Goal: Information Seeking & Learning: Find specific fact

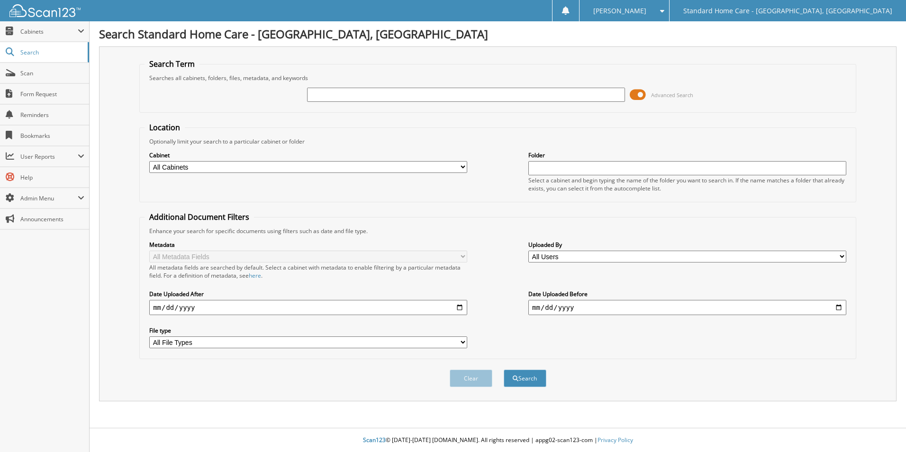
click at [384, 99] on input "text" at bounding box center [466, 95] width 318 height 14
type input "tyana"
click at [504, 370] on button "Search" at bounding box center [525, 379] width 43 height 18
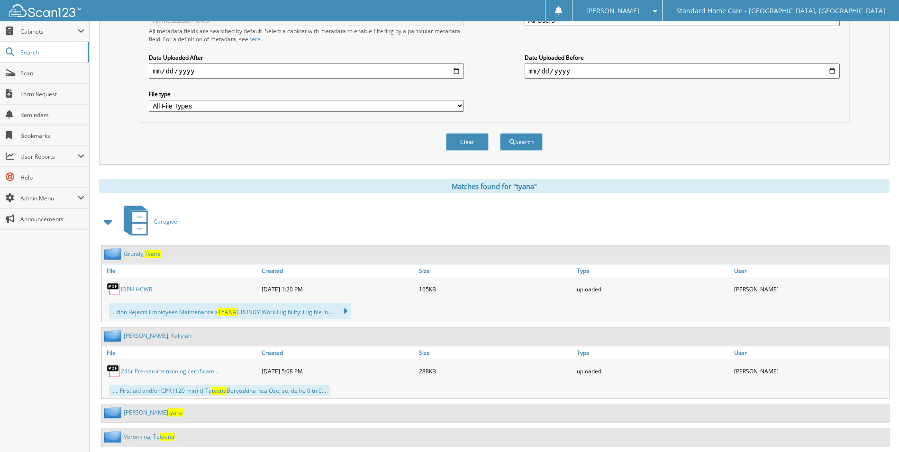
scroll to position [237, 0]
click at [133, 251] on link "Grundy, Tyana" at bounding box center [142, 253] width 37 height 8
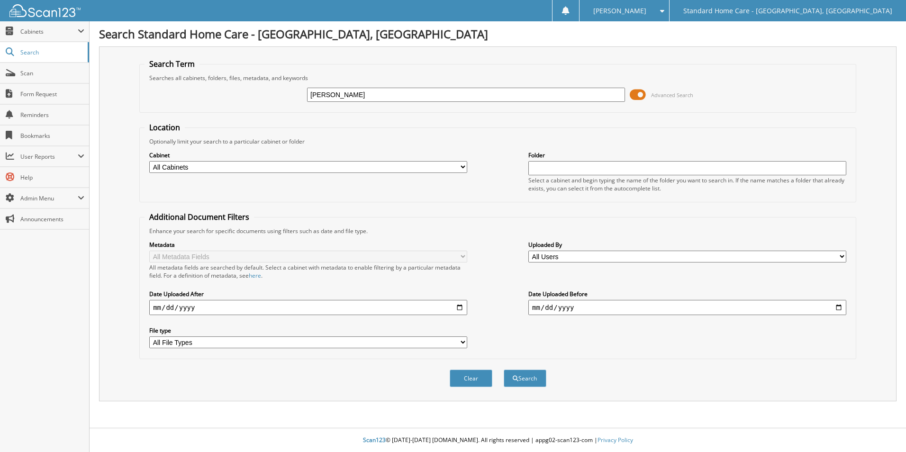
type input "[PERSON_NAME]"
click at [504, 370] on button "Search" at bounding box center [525, 379] width 43 height 18
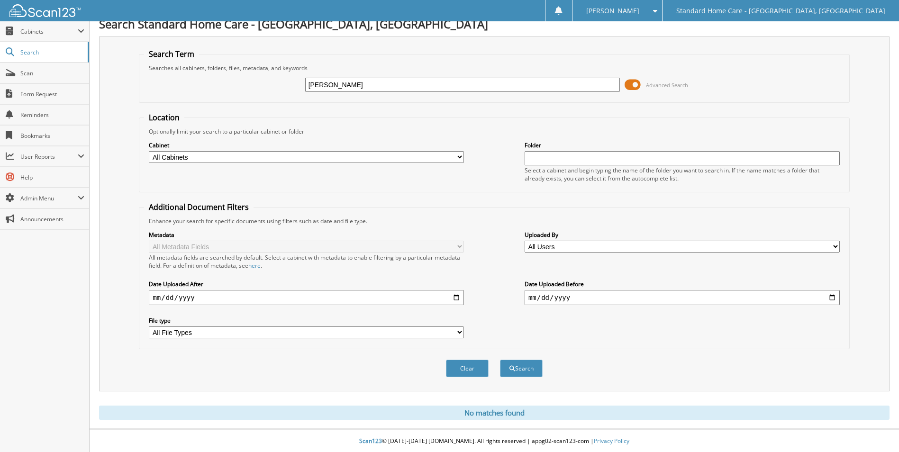
scroll to position [11, 0]
click at [52, 85] on link "Form Request" at bounding box center [44, 94] width 89 height 20
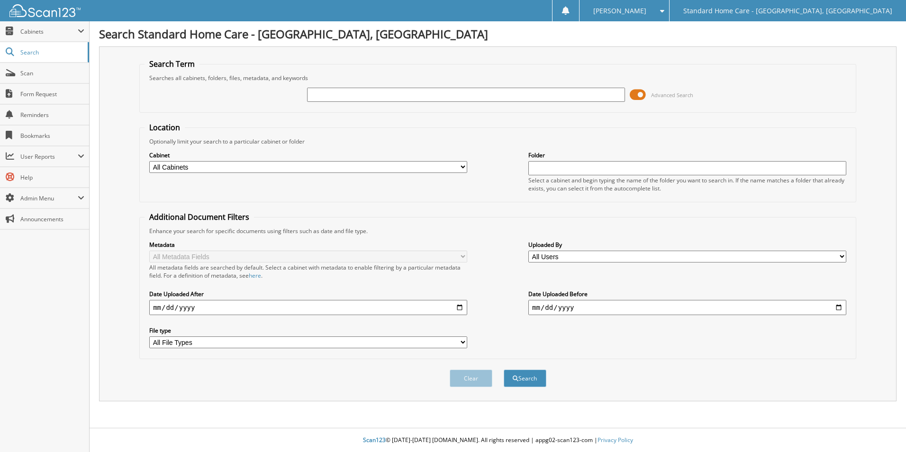
click at [383, 96] on input "text" at bounding box center [466, 95] width 318 height 14
type input "jacox"
click at [504, 370] on button "Search" at bounding box center [525, 379] width 43 height 18
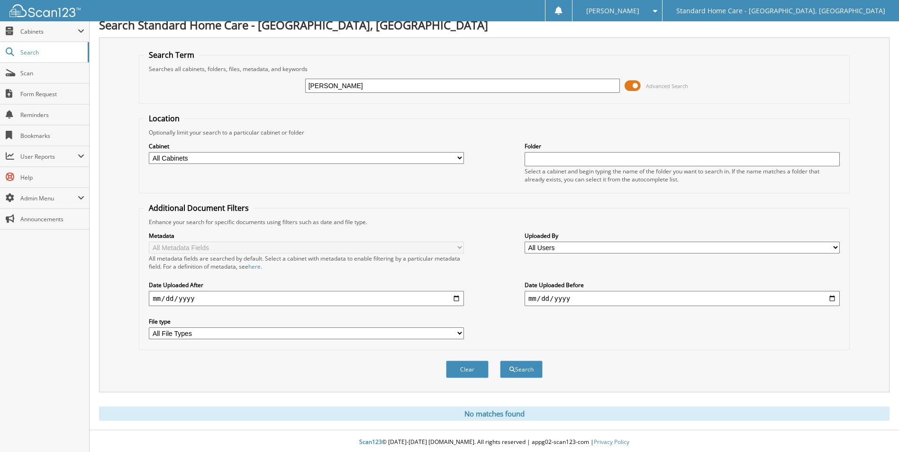
scroll to position [11, 0]
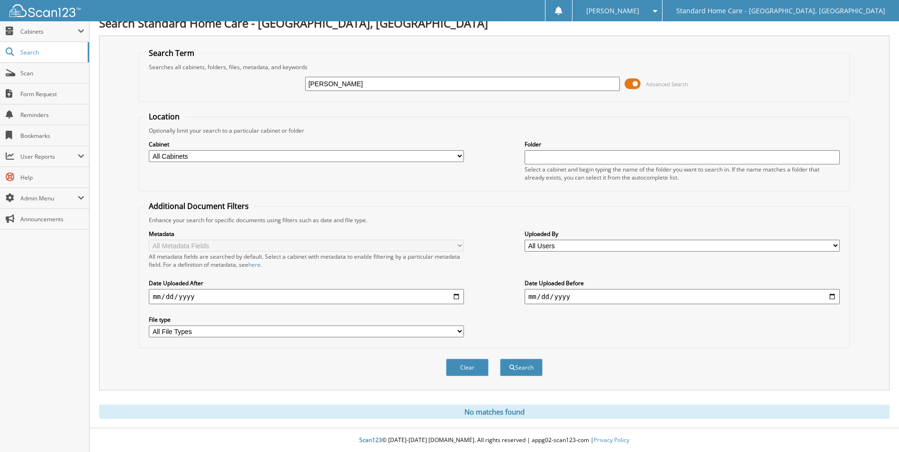
click at [411, 77] on input "jacox" at bounding box center [462, 84] width 315 height 14
type input "[PERSON_NAME]"
click at [500, 359] on button "Search" at bounding box center [521, 368] width 43 height 18
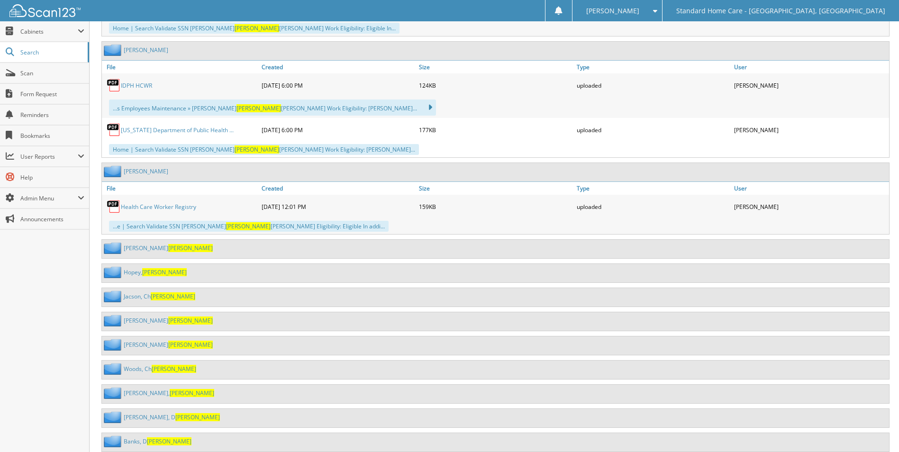
scroll to position [999, 0]
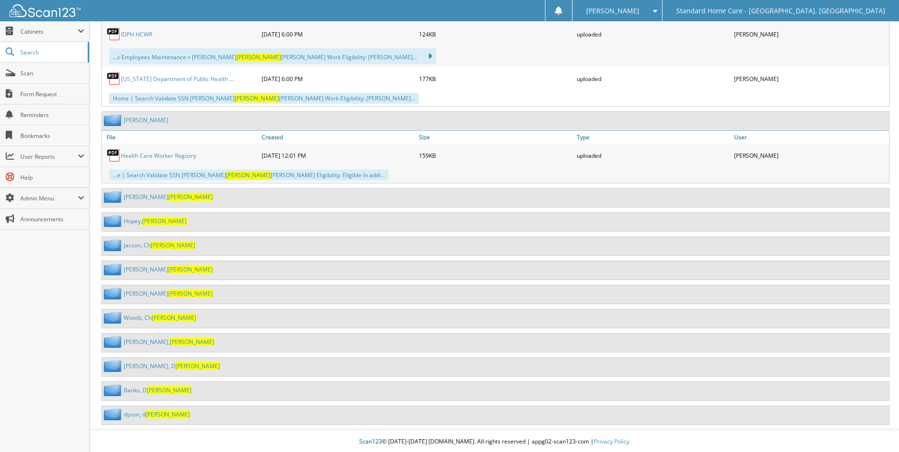
click at [170, 341] on span "[PERSON_NAME]" at bounding box center [192, 342] width 45 height 8
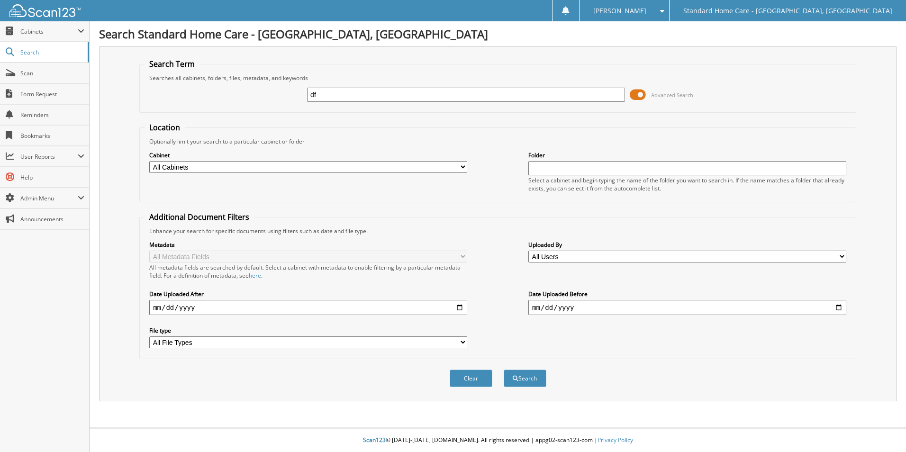
type input "d"
type input "field"
click at [504, 370] on button "Search" at bounding box center [525, 379] width 43 height 18
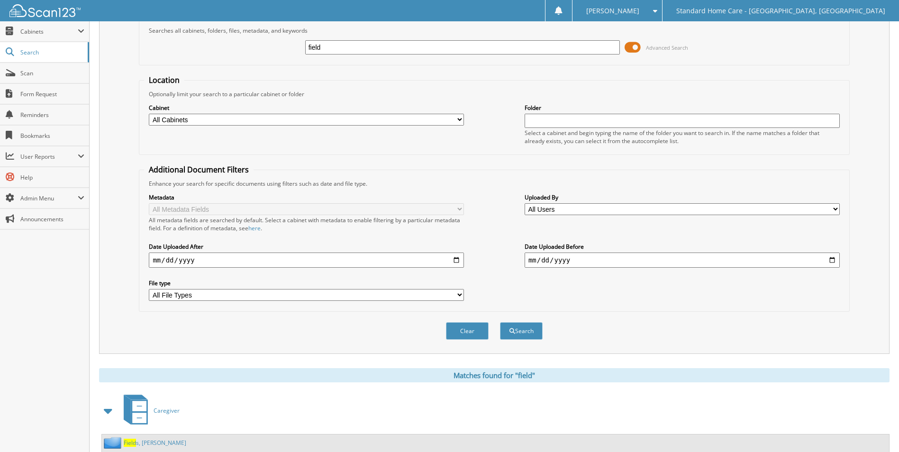
drag, startPoint x: 584, startPoint y: 4, endPoint x: 201, endPoint y: 398, distance: 548.8
click at [201, 398] on div "Caregiver" at bounding box center [494, 410] width 791 height 37
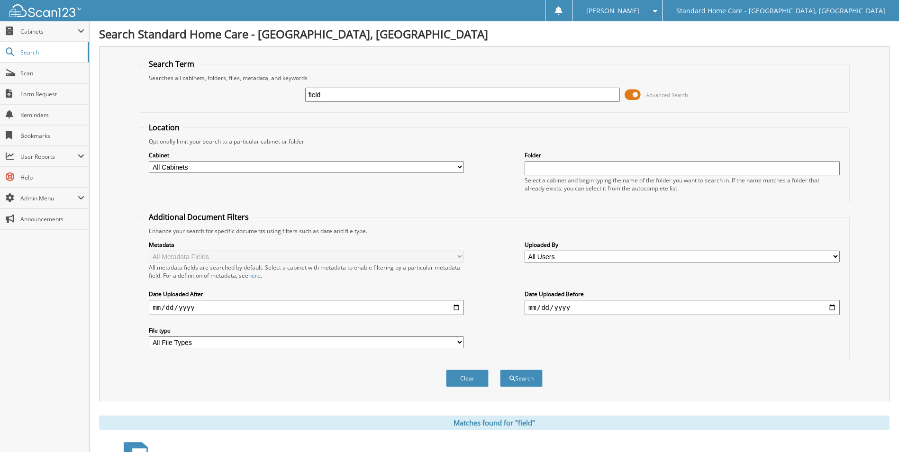
click at [475, 100] on input "field" at bounding box center [462, 95] width 315 height 14
click at [474, 99] on input "field" at bounding box center [462, 95] width 315 height 14
type input "dawn"
click at [500, 370] on button "Search" at bounding box center [521, 379] width 43 height 18
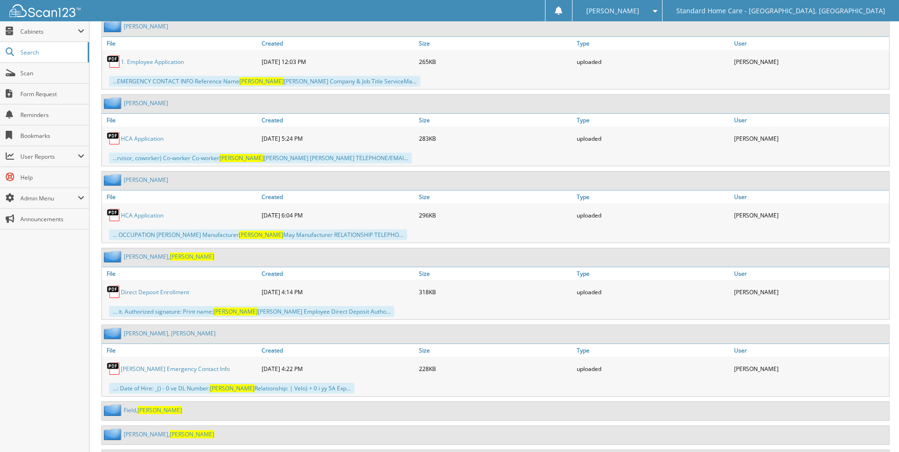
scroll to position [660, 0]
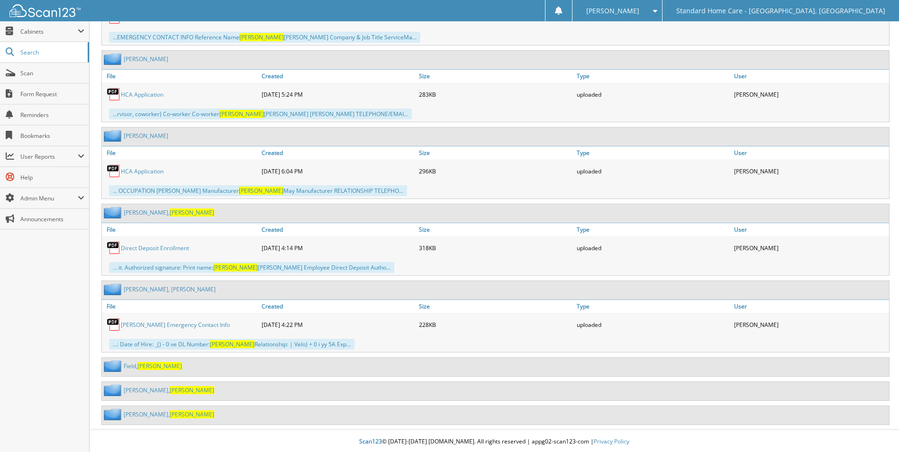
click at [140, 363] on span "Dawn" at bounding box center [159, 366] width 45 height 8
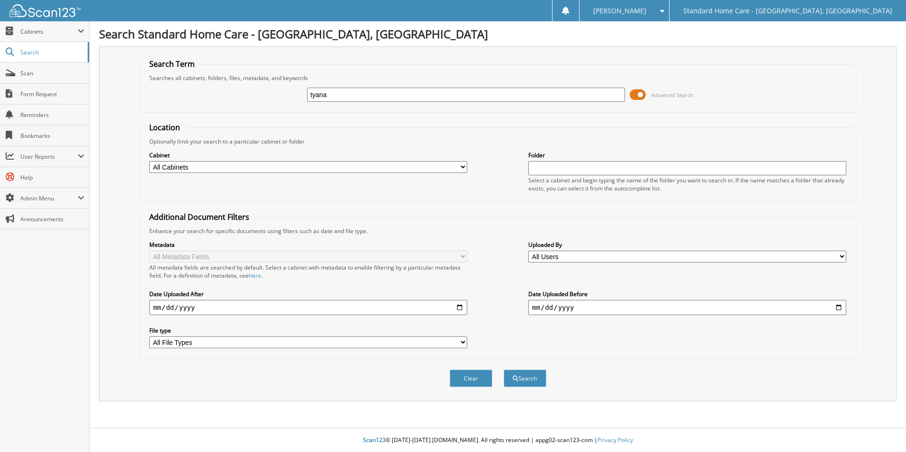
type input "tyana"
click at [504, 370] on button "Search" at bounding box center [525, 379] width 43 height 18
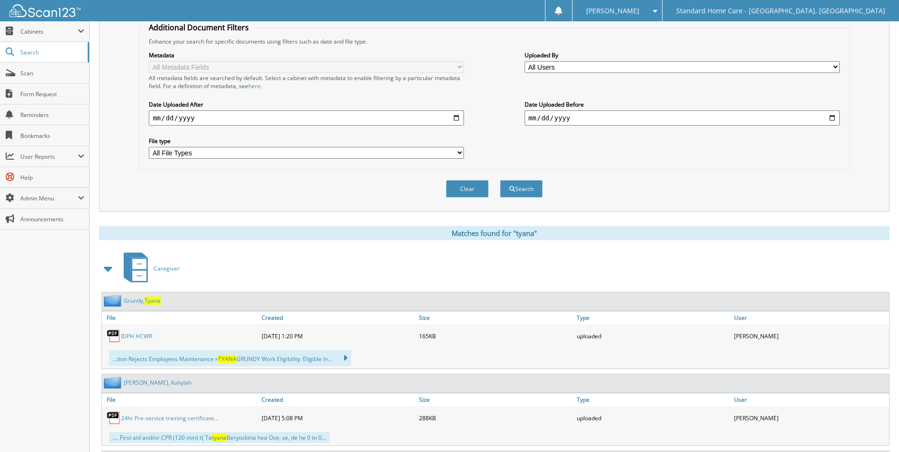
scroll to position [357, 0]
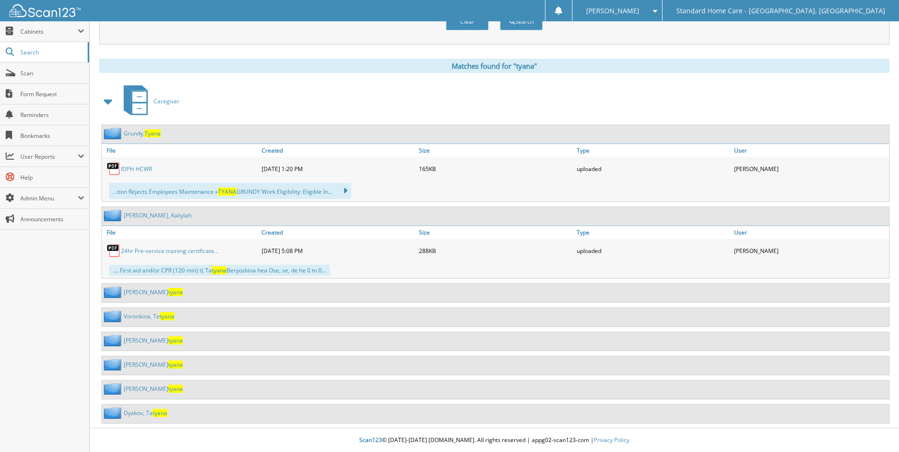
click at [138, 133] on link "[PERSON_NAME]" at bounding box center [142, 133] width 37 height 8
